Goal: Task Accomplishment & Management: Use online tool/utility

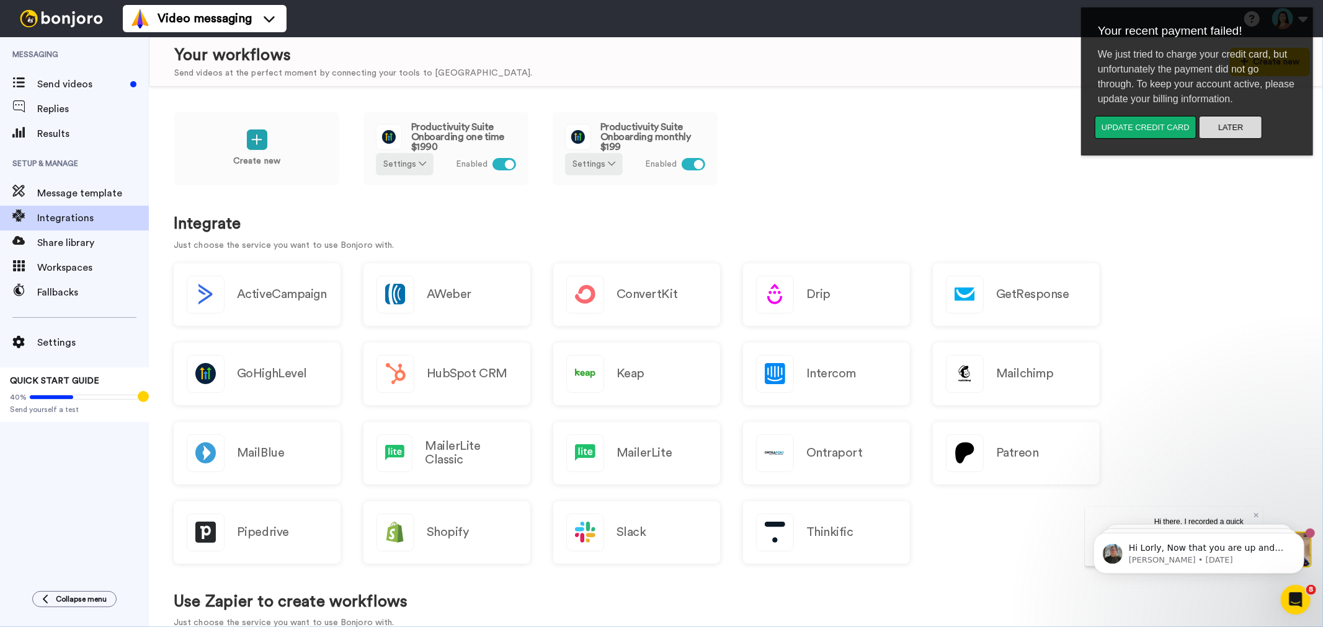
click at [1231, 131] on button "Later" at bounding box center [1229, 127] width 63 height 23
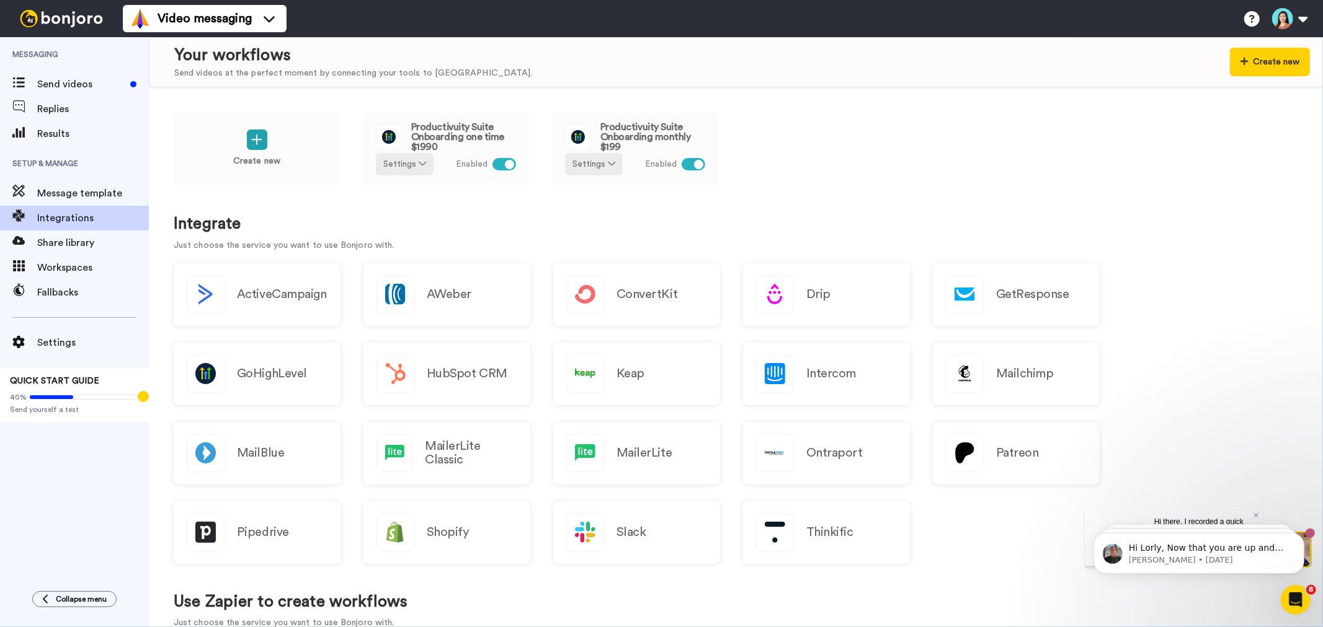
click at [735, 161] on div "Create new Productivuity Suite Onboarding one time $1990 Settings Enabled Produ…" at bounding box center [736, 157] width 1124 height 91
click at [74, 74] on div "Send videos" at bounding box center [74, 84] width 149 height 25
click at [87, 82] on span "Send videos" at bounding box center [81, 84] width 88 height 15
